Goal: Navigation & Orientation: Find specific page/section

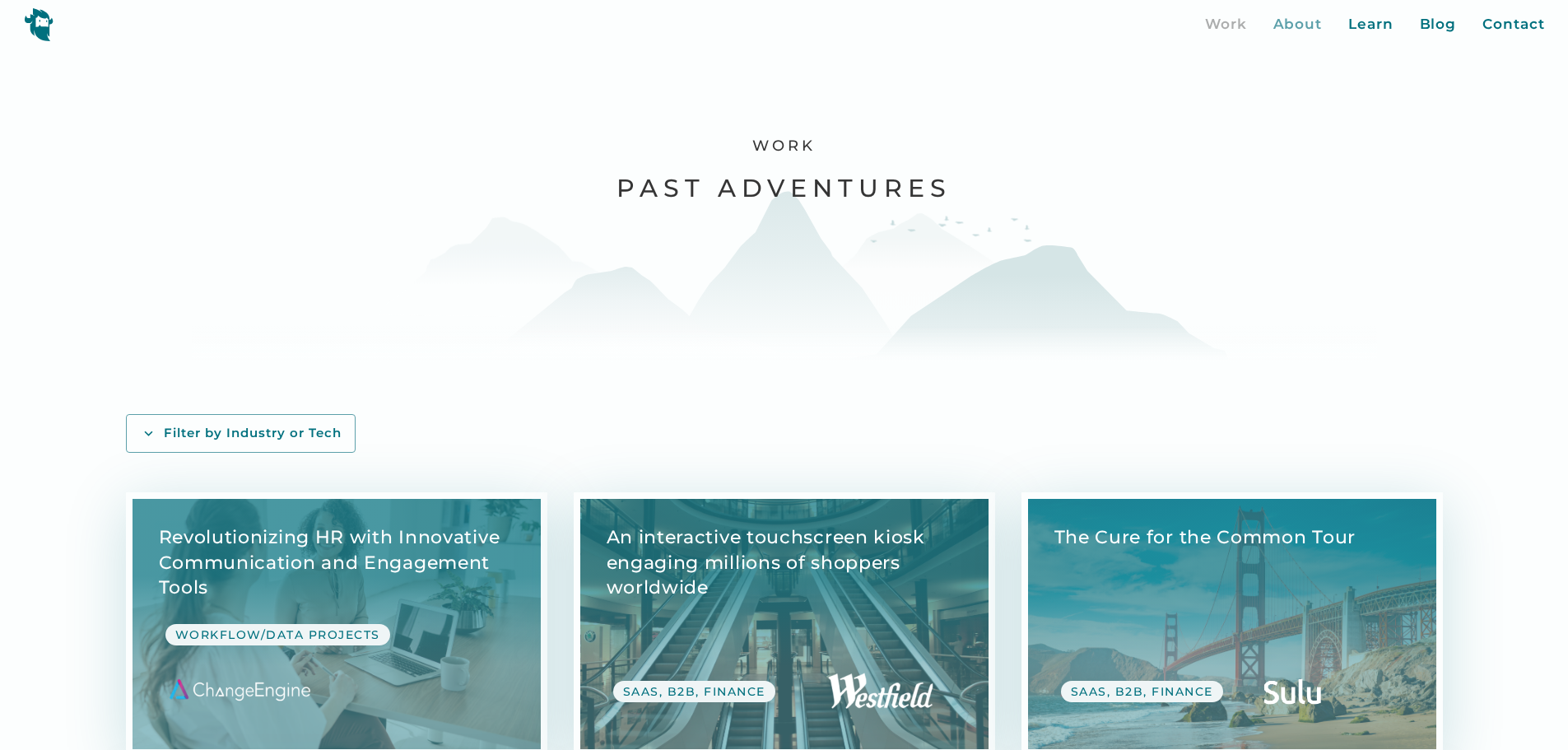
click at [1305, 27] on div "About" at bounding box center [1297, 24] width 50 height 22
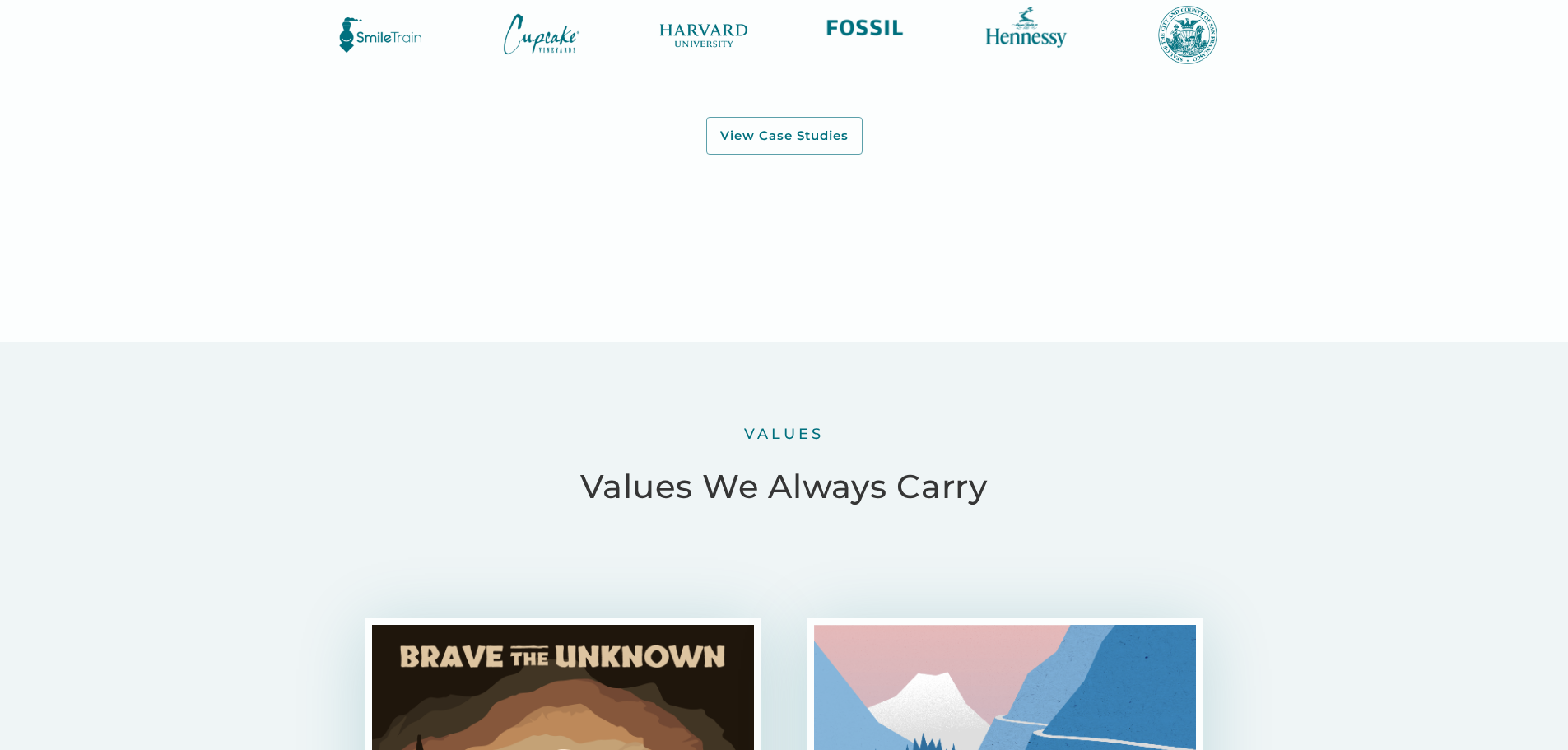
scroll to position [2387, 0]
